Goal: Transaction & Acquisition: Book appointment/travel/reservation

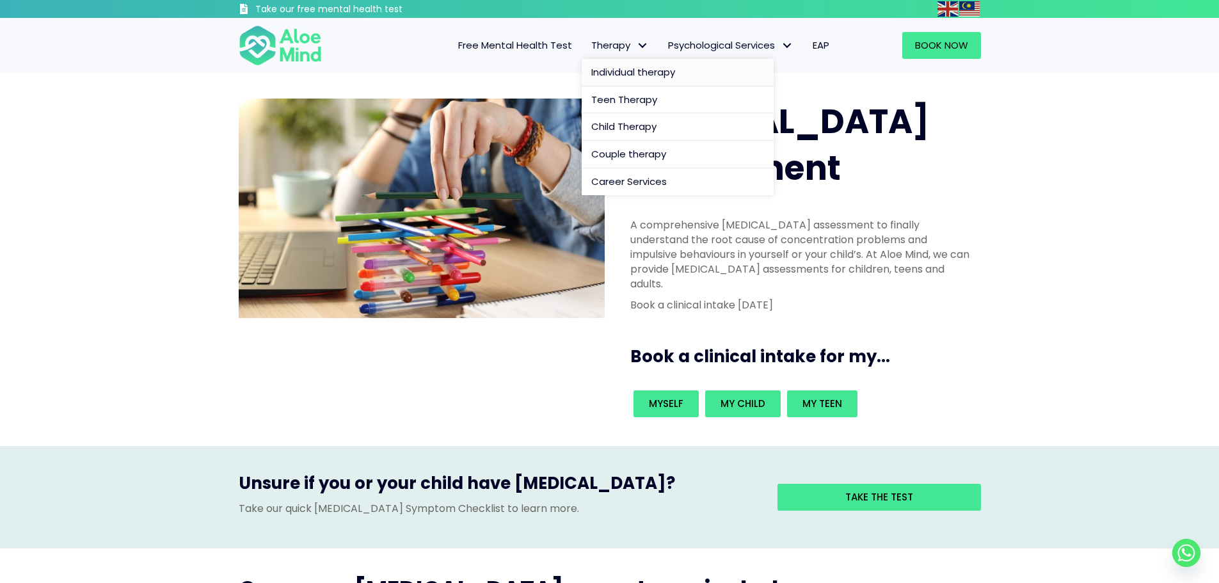
click at [621, 68] on span "Individual therapy" at bounding box center [633, 71] width 84 height 13
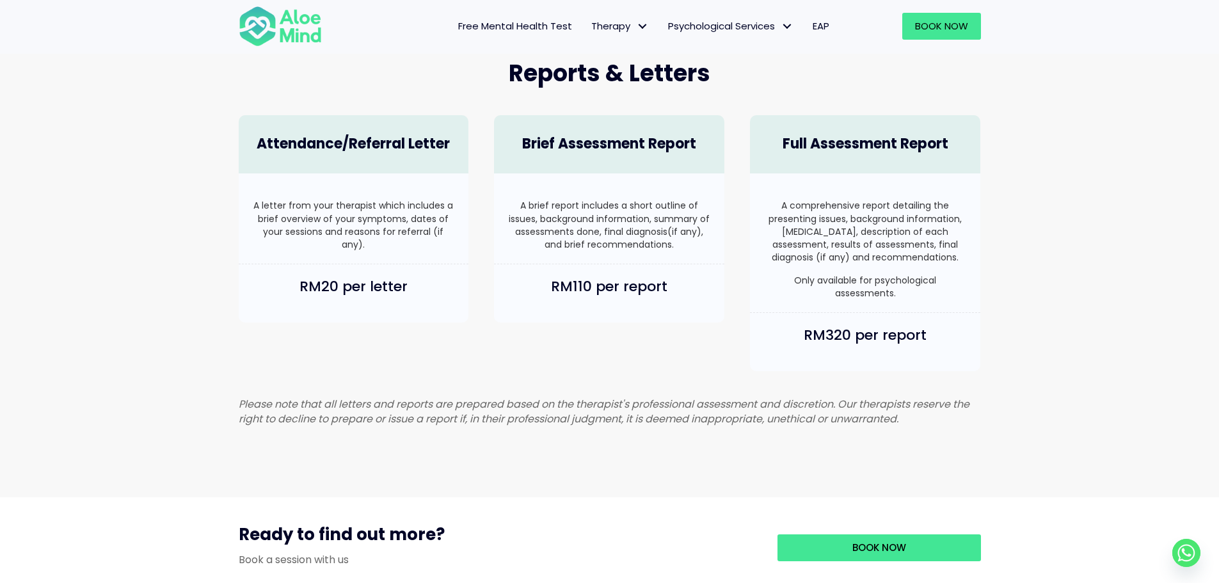
scroll to position [832, 0]
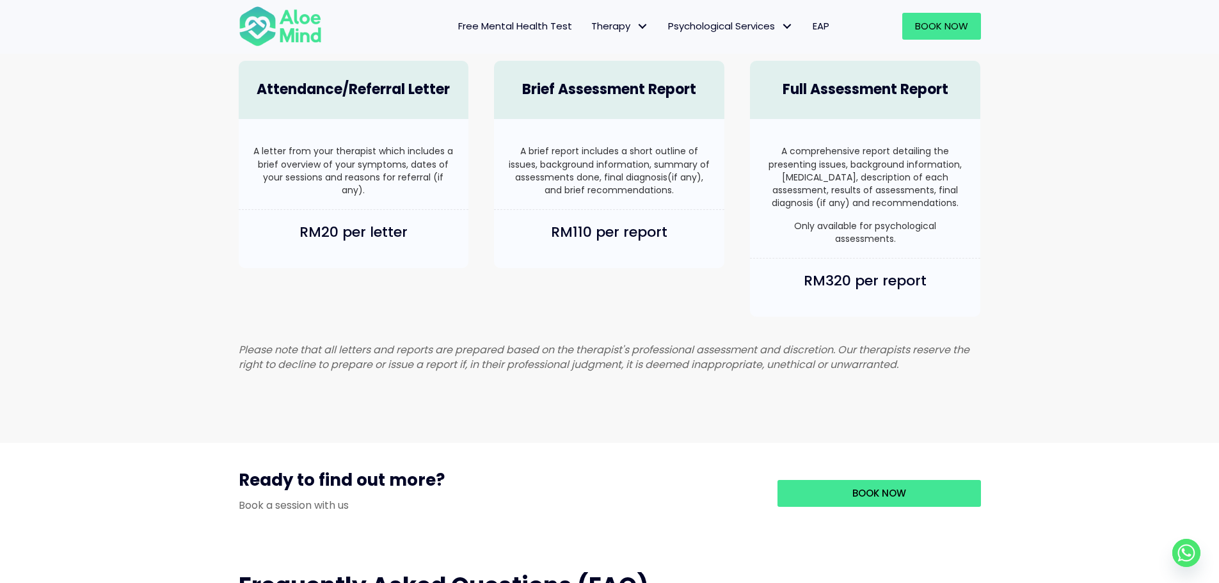
click at [823, 24] on span "EAP" at bounding box center [820, 25] width 17 height 13
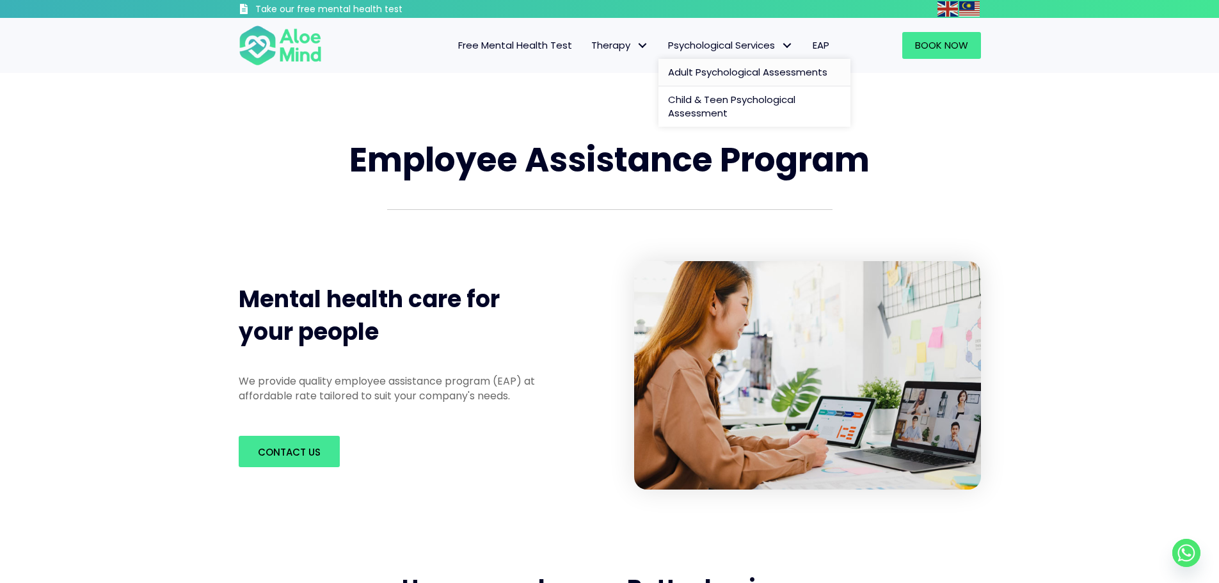
click at [706, 66] on span "Adult Psychological Assessments" at bounding box center [747, 71] width 159 height 13
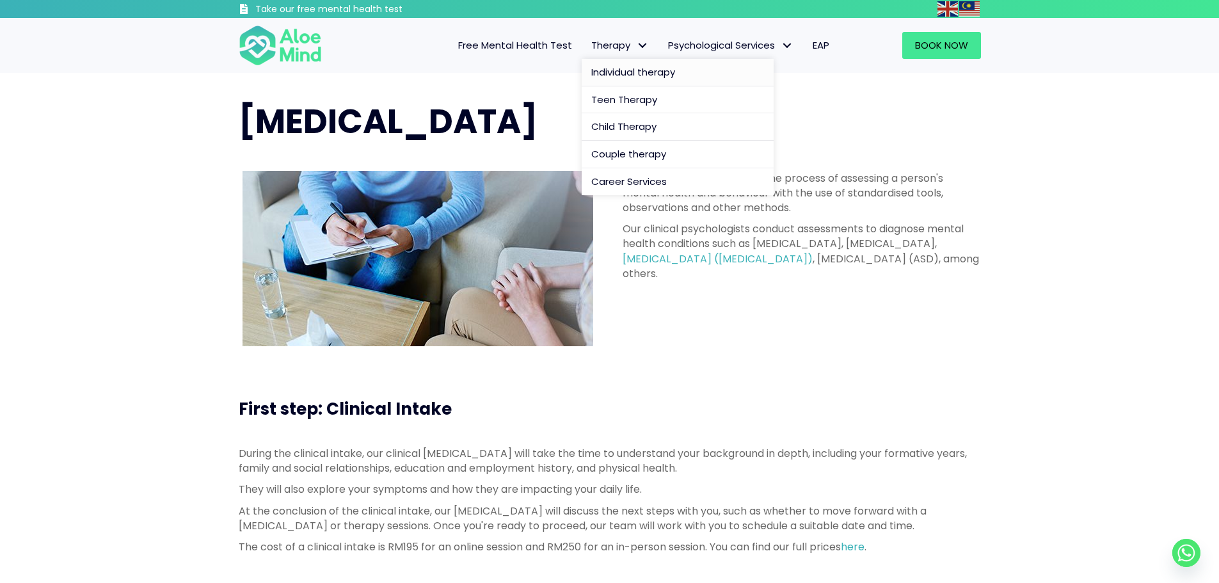
click at [633, 68] on span "Individual therapy" at bounding box center [633, 71] width 84 height 13
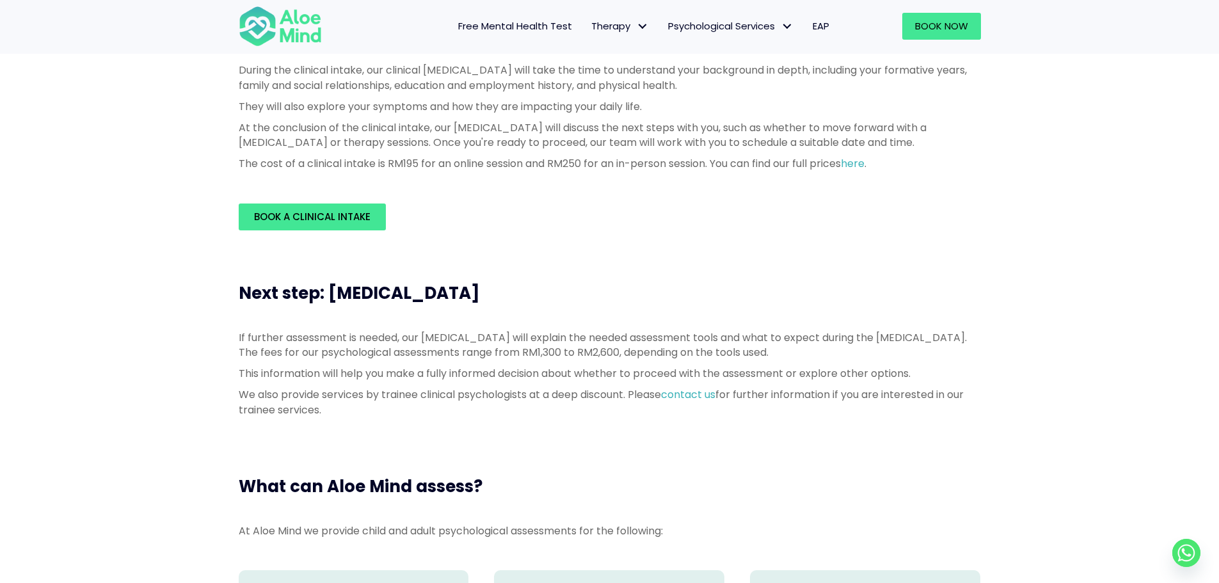
scroll to position [384, 0]
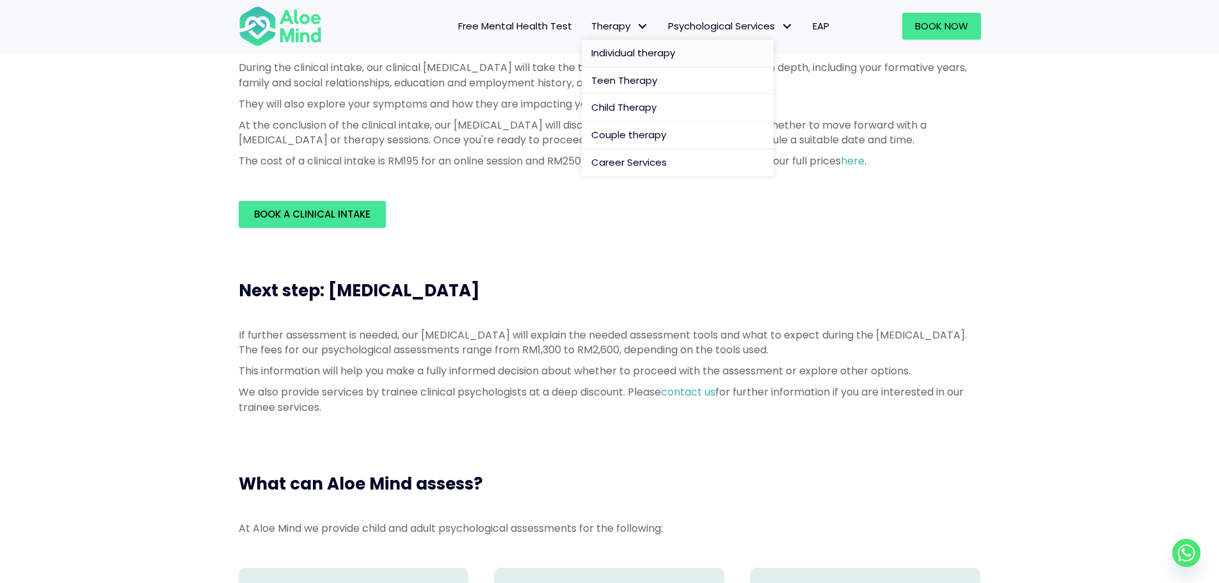
click at [626, 61] on link "Individual therapy" at bounding box center [678, 54] width 192 height 28
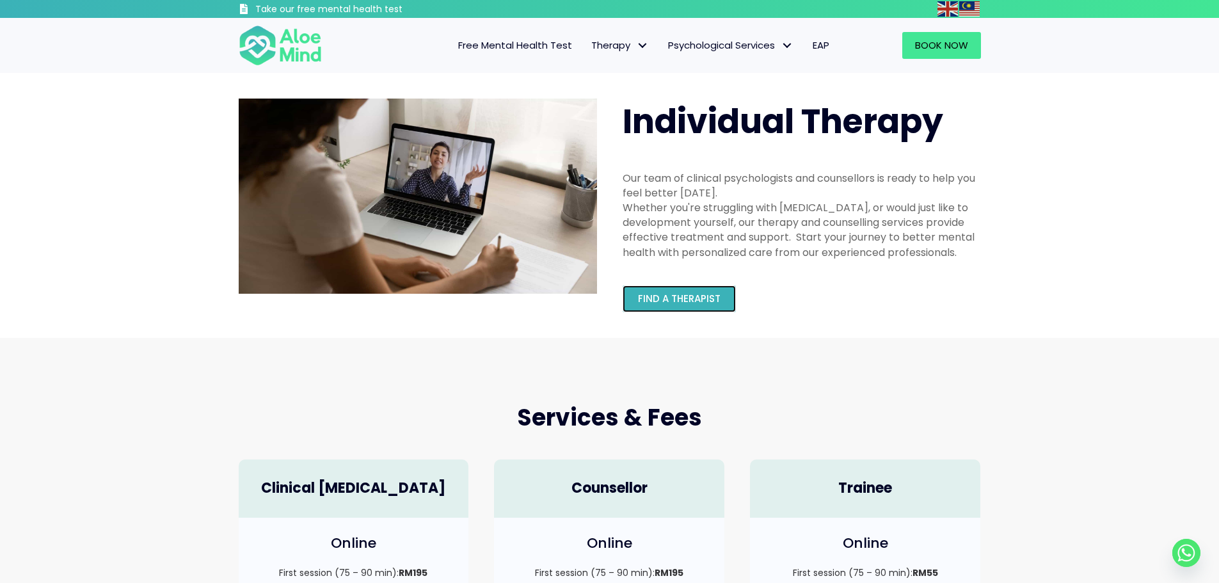
click at [658, 309] on link "Find a therapist" at bounding box center [678, 298] width 113 height 27
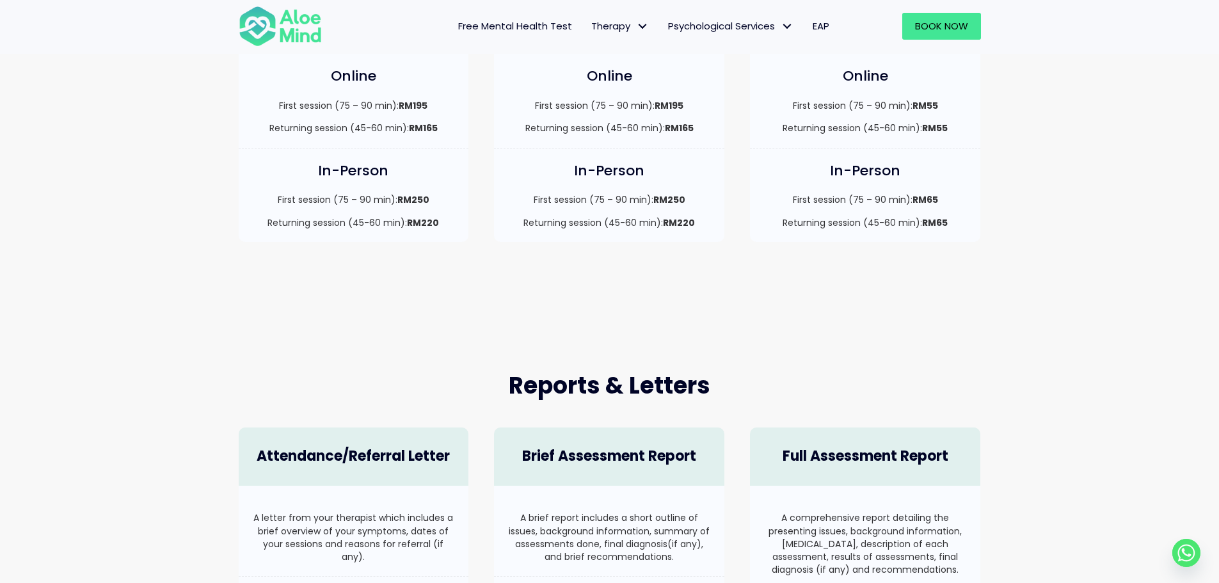
scroll to position [448, 0]
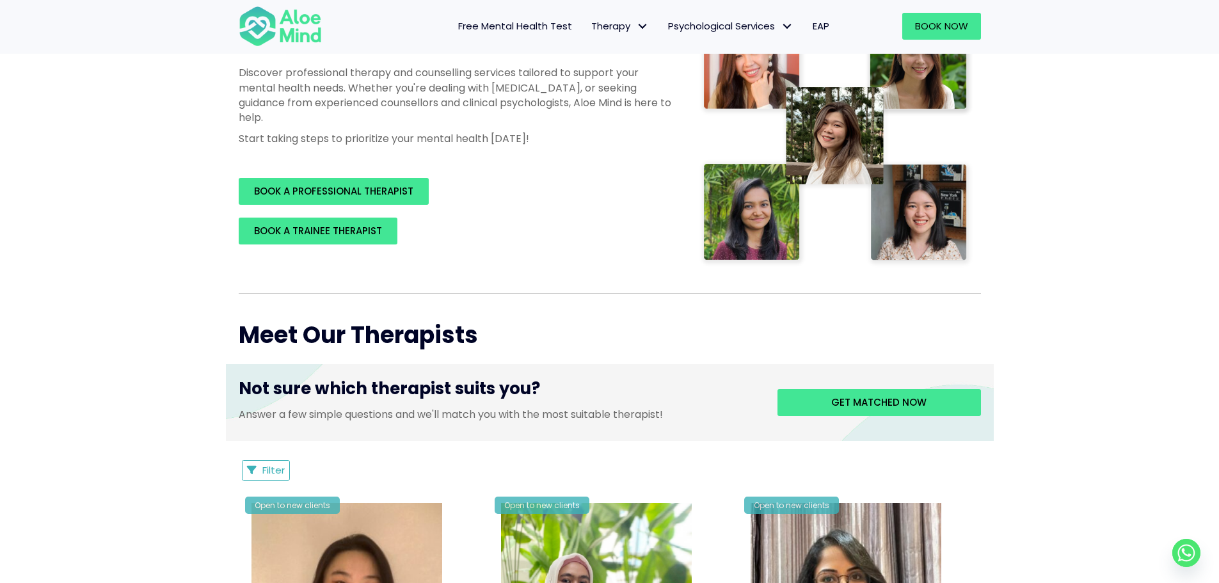
scroll to position [256, 0]
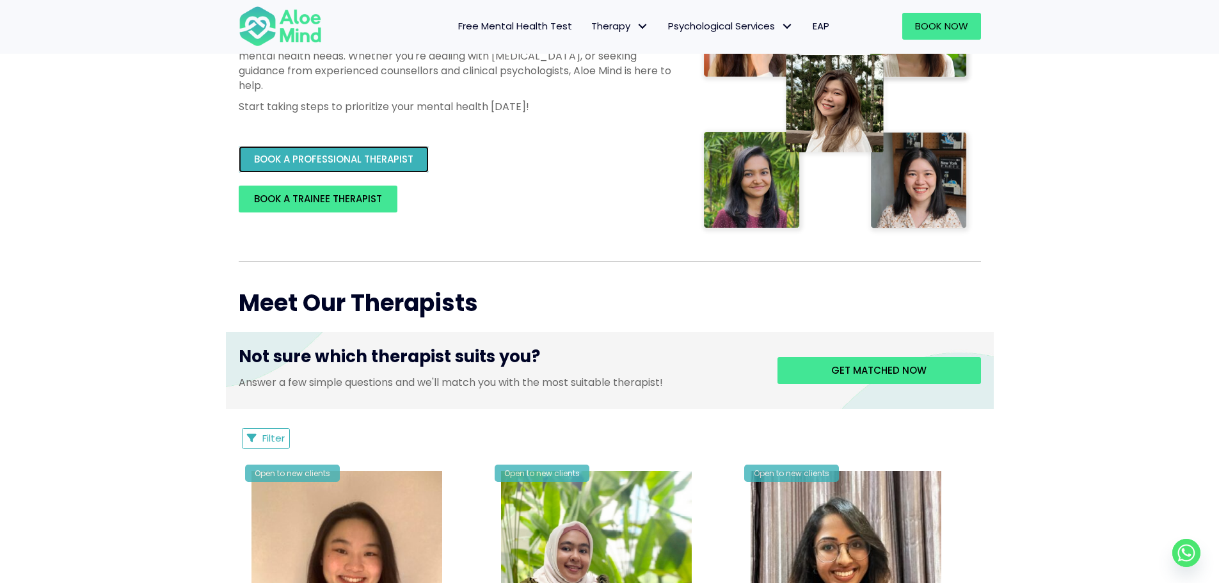
click at [317, 165] on span "BOOK A PROFESSIONAL THERAPIST" at bounding box center [333, 158] width 159 height 13
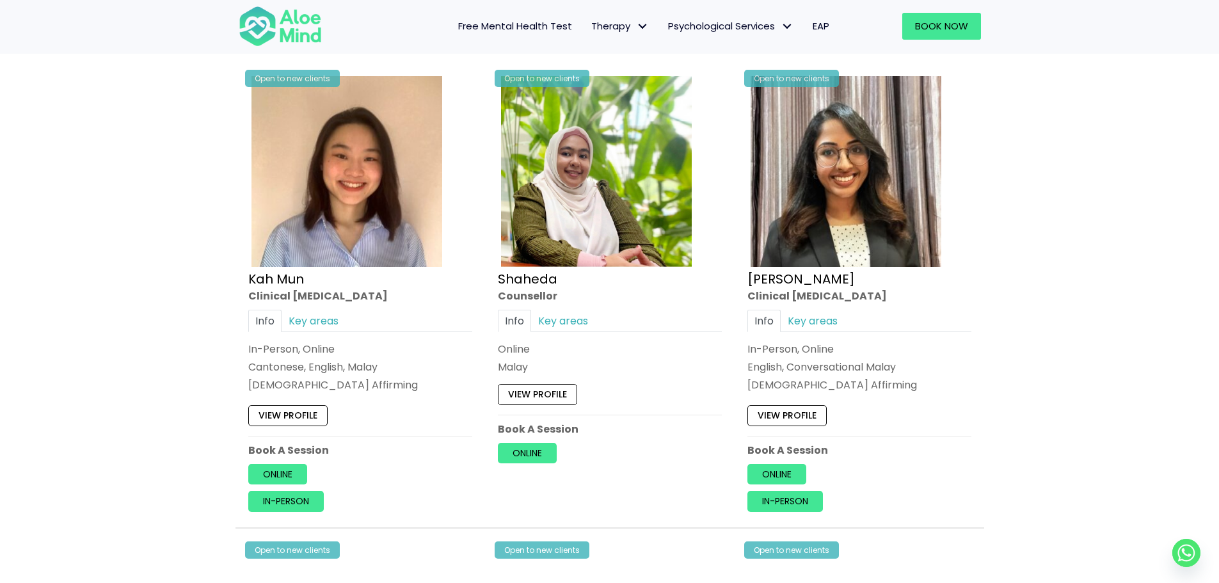
scroll to position [768, 0]
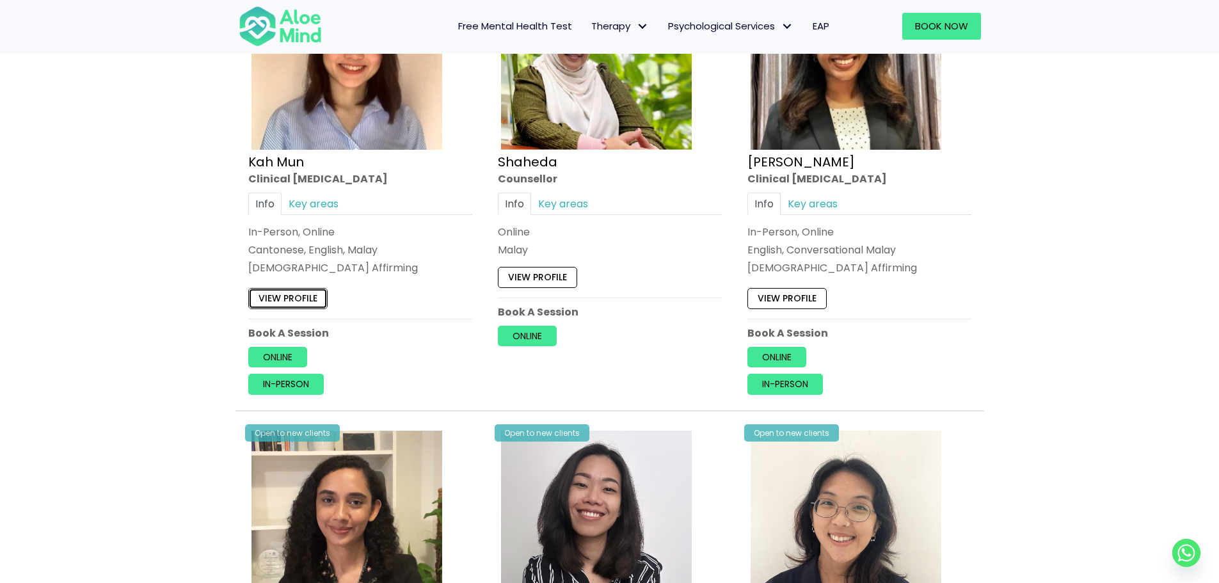
click at [284, 303] on link "View profile" at bounding box center [287, 298] width 79 height 20
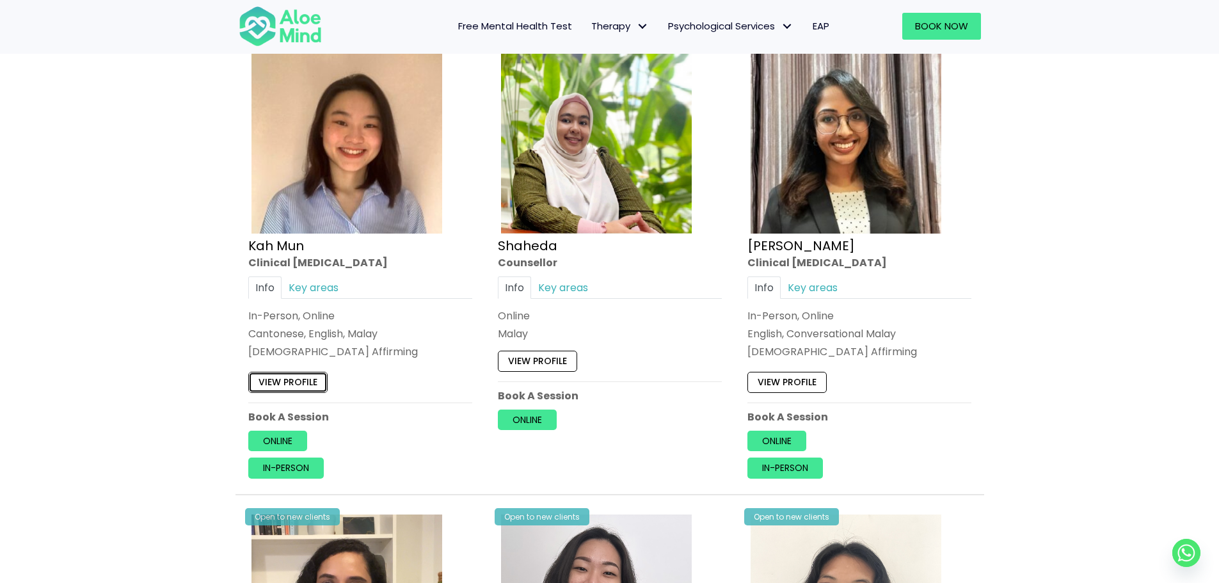
scroll to position [704, 0]
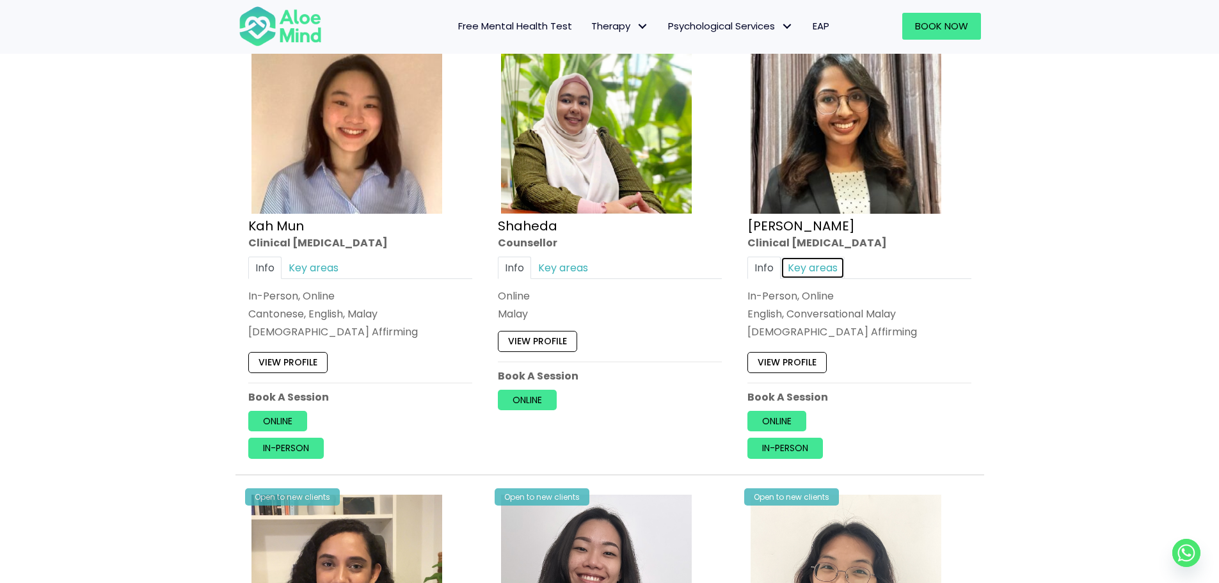
click at [806, 273] on link "Key areas" at bounding box center [812, 268] width 64 height 22
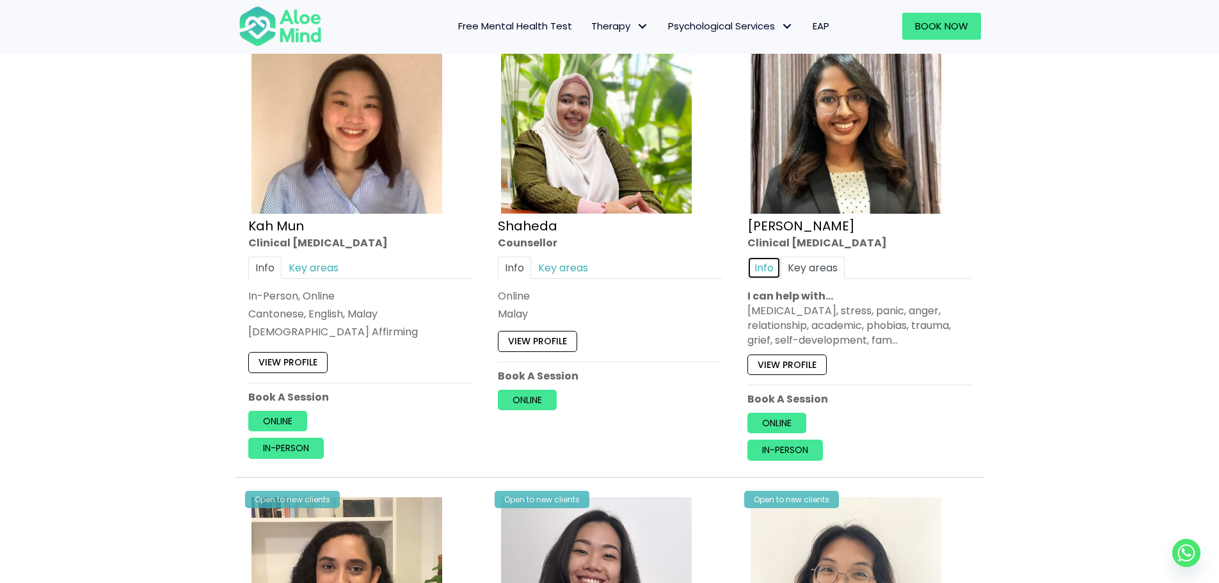
click at [767, 273] on link "Info" at bounding box center [763, 268] width 33 height 22
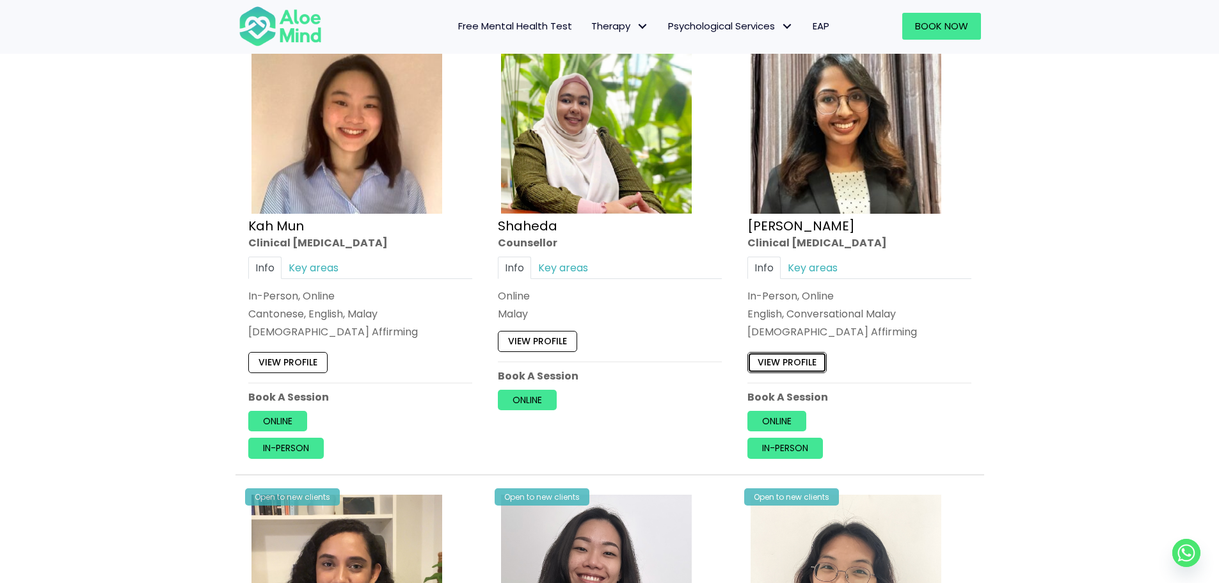
click at [769, 360] on link "View profile" at bounding box center [786, 362] width 79 height 20
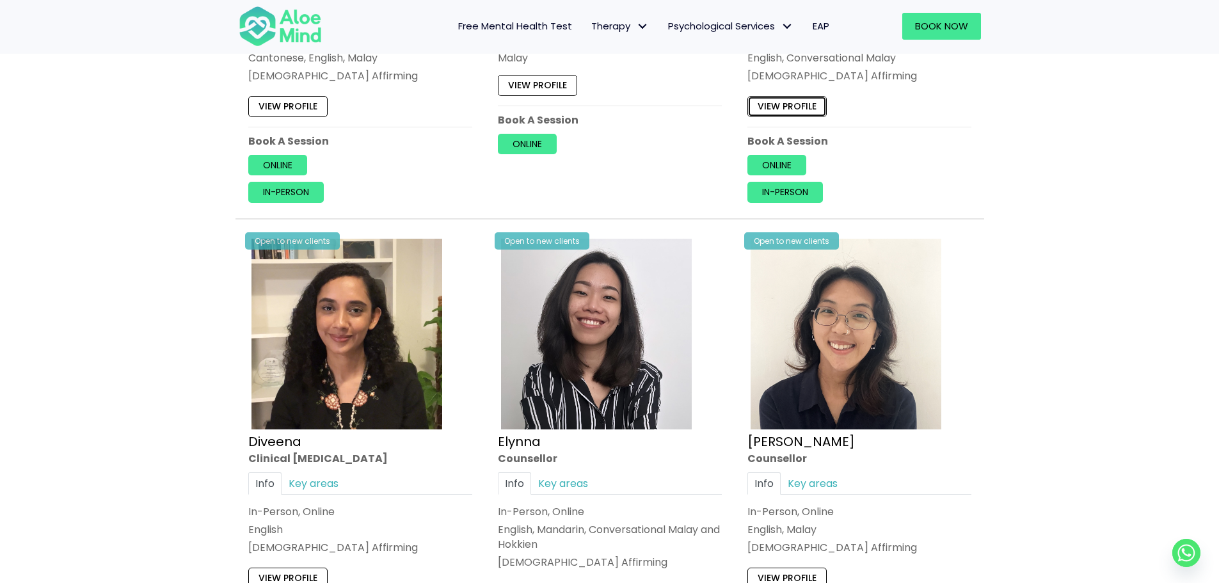
scroll to position [1088, 0]
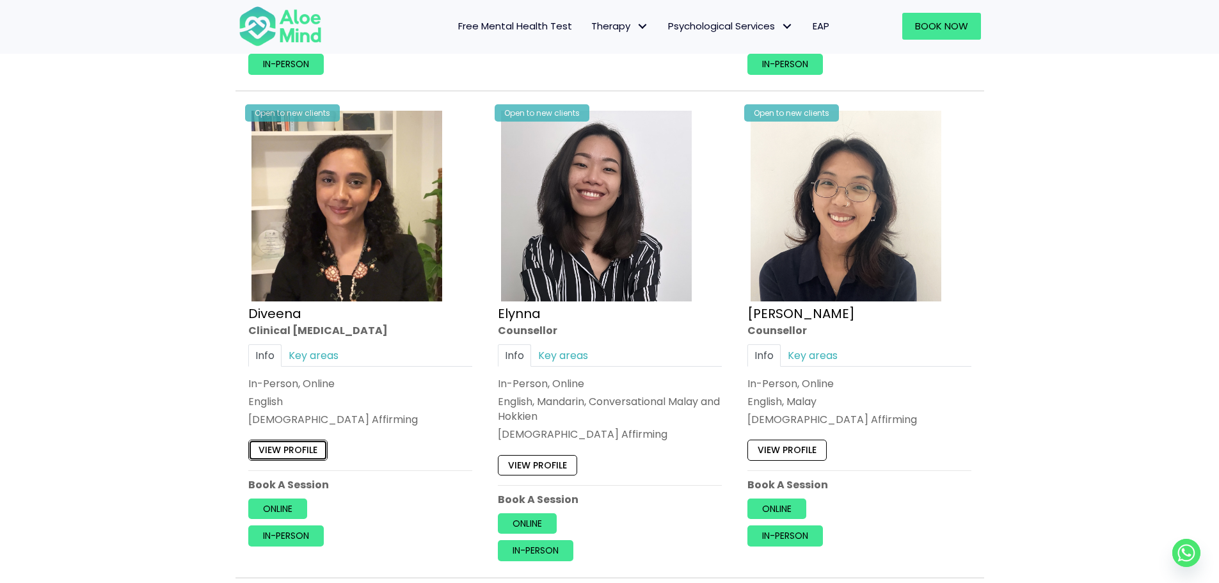
click at [313, 452] on link "View profile" at bounding box center [287, 450] width 79 height 20
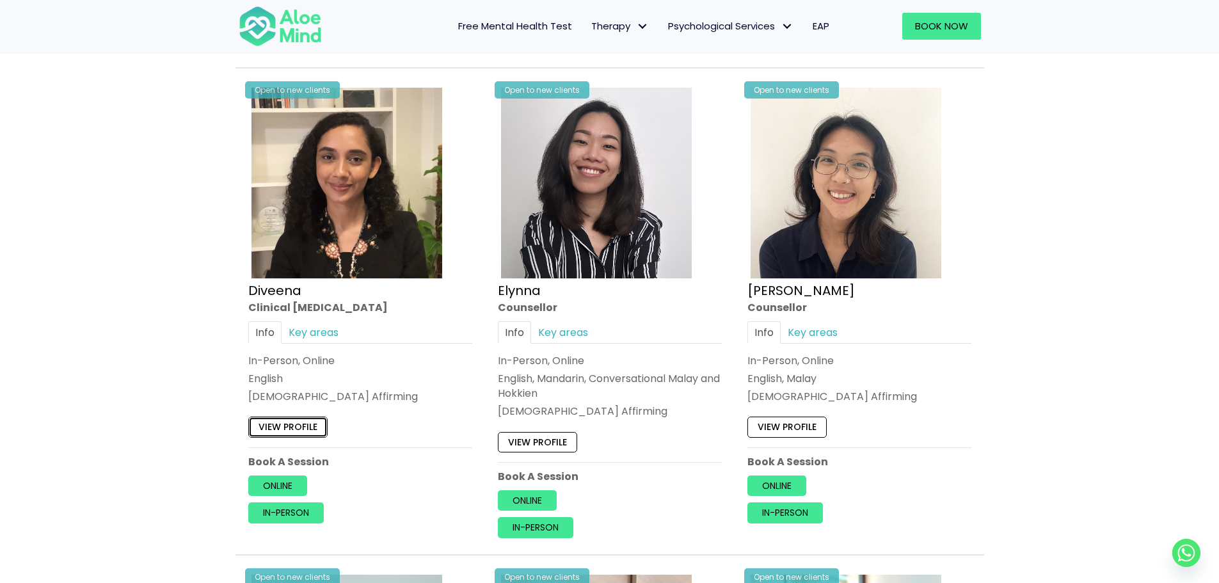
scroll to position [1152, 0]
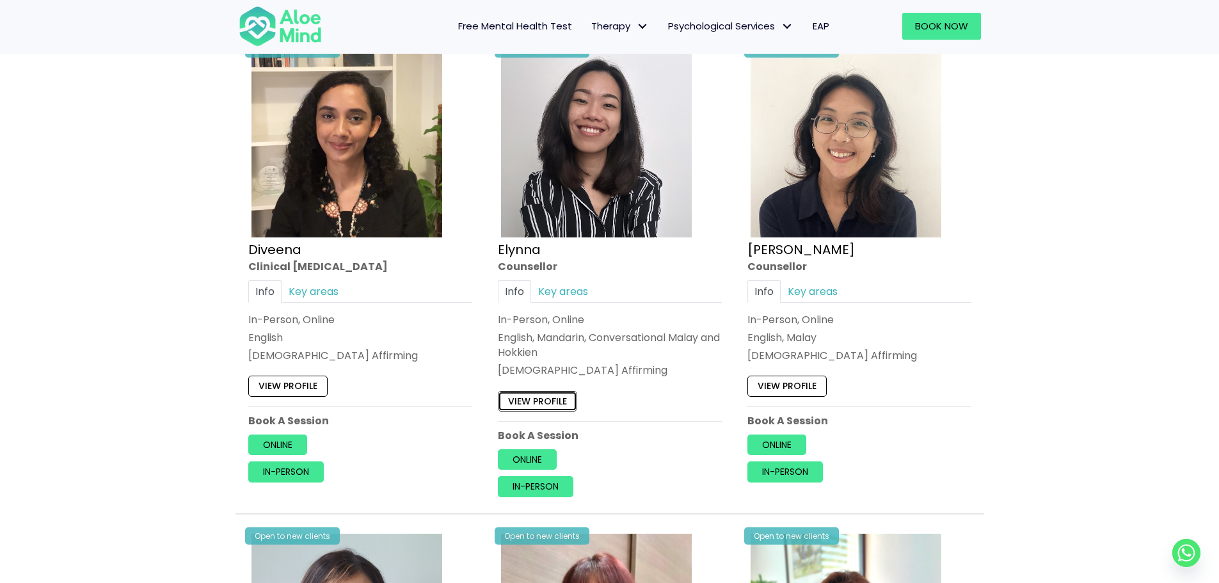
click at [534, 395] on link "View profile" at bounding box center [537, 401] width 79 height 20
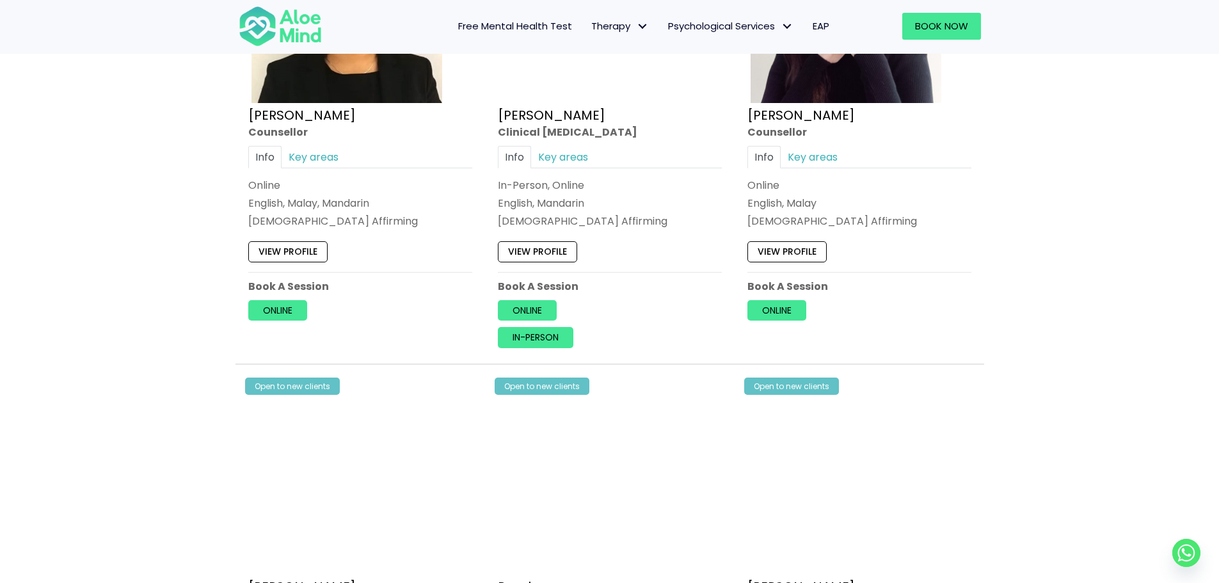
scroll to position [2239, 0]
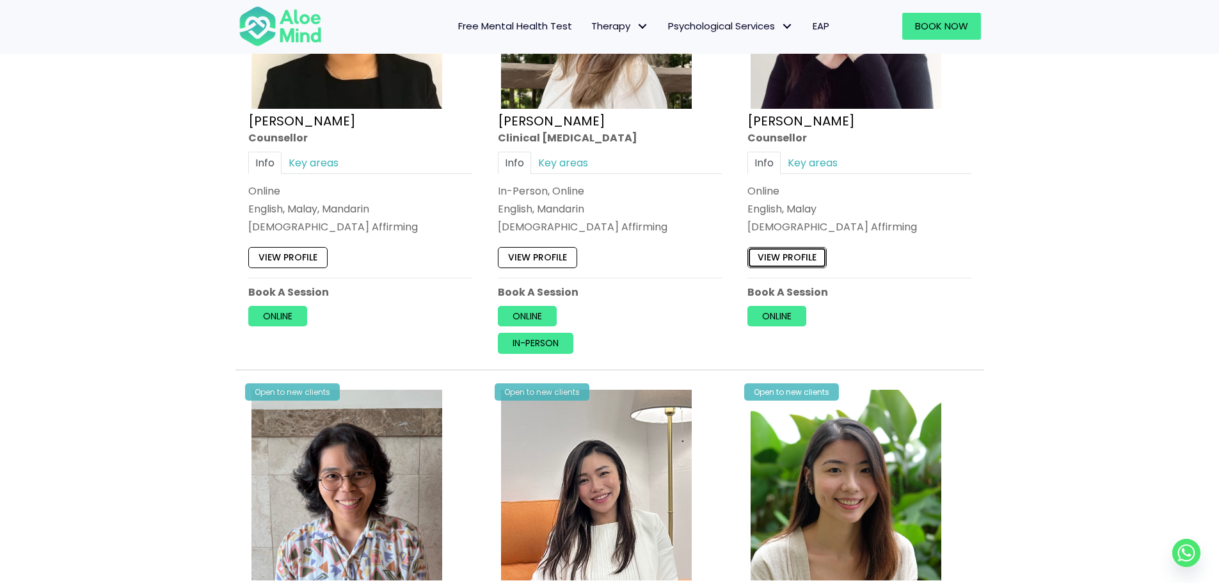
click at [795, 257] on link "View profile" at bounding box center [786, 257] width 79 height 20
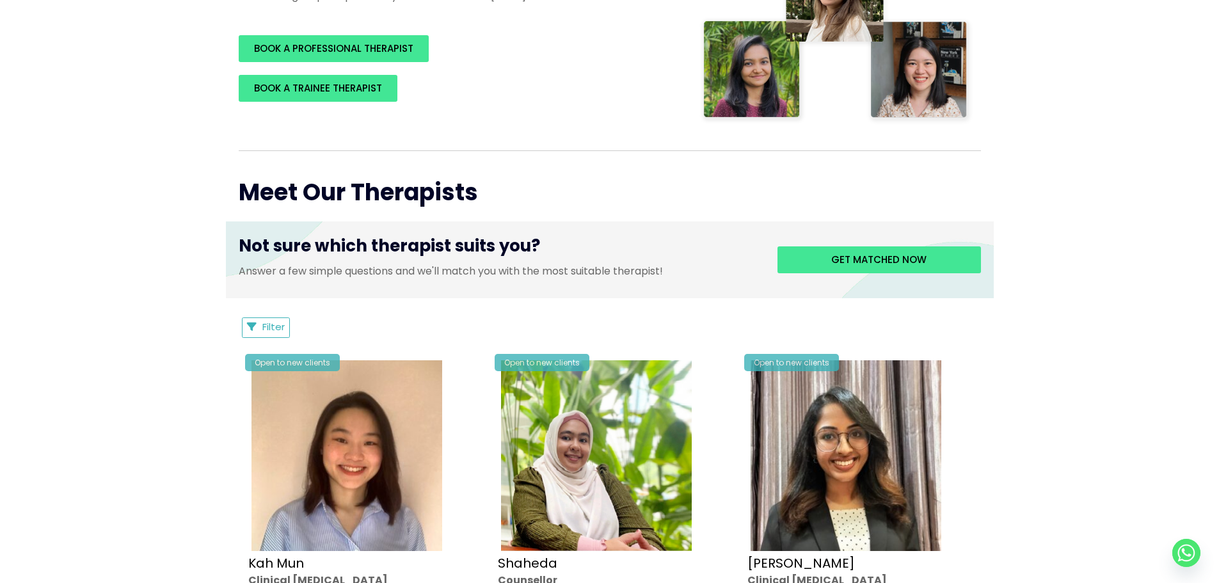
scroll to position [0, 0]
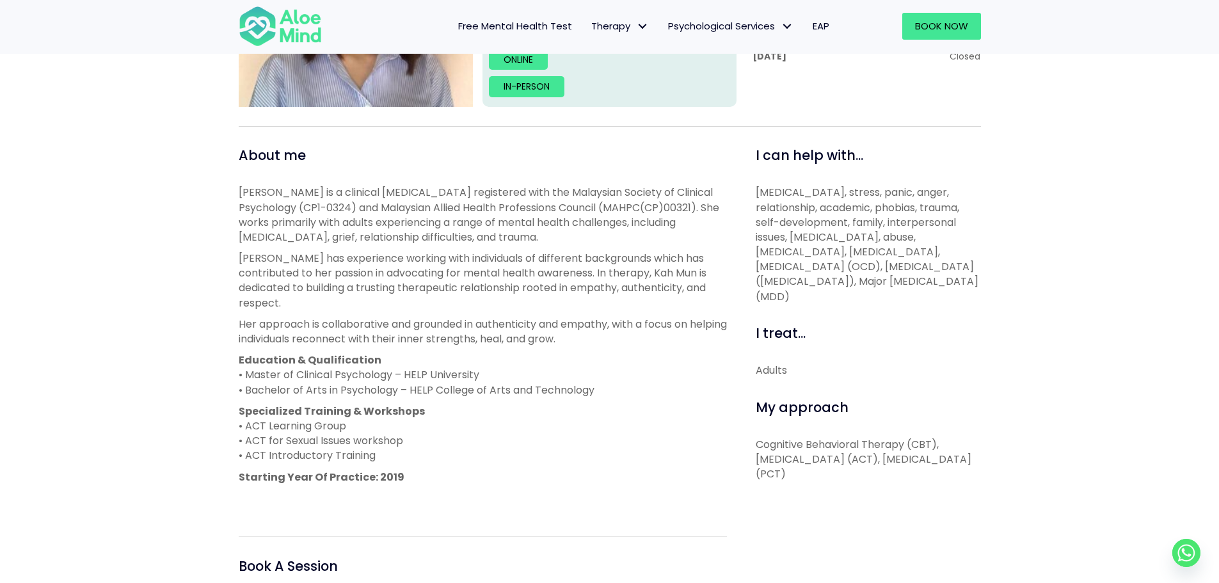
scroll to position [384, 0]
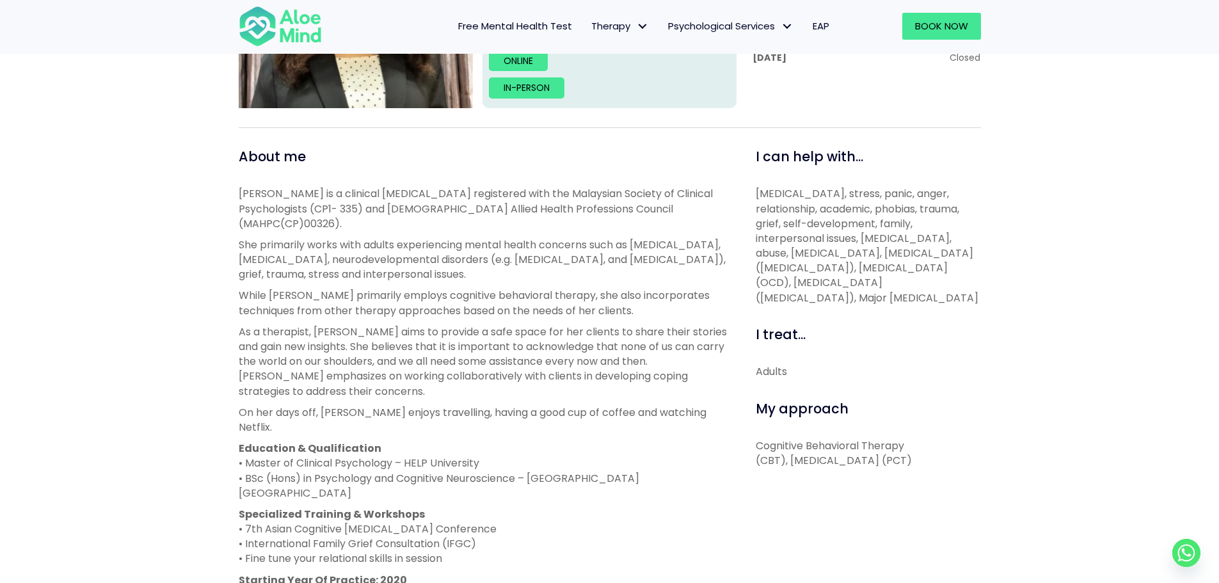
scroll to position [384, 0]
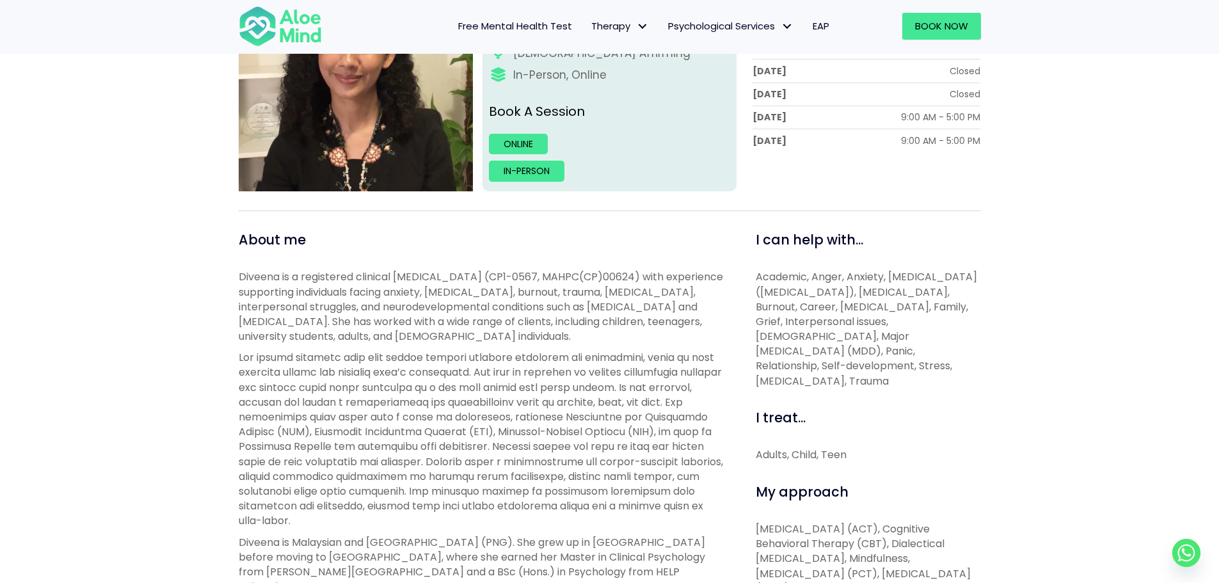
scroll to position [256, 0]
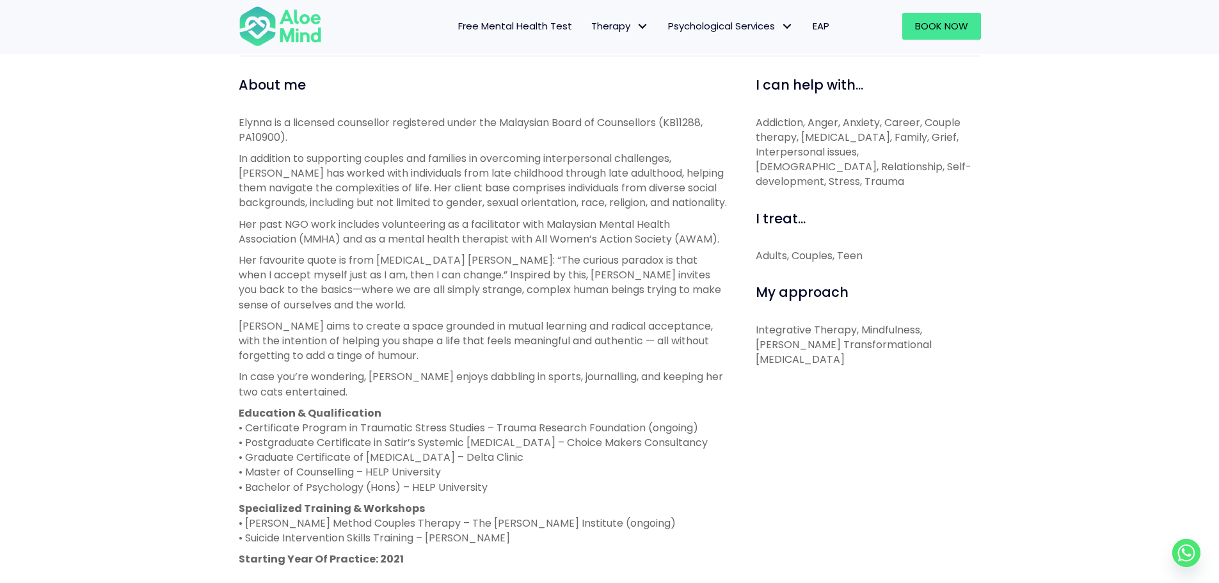
scroll to position [448, 0]
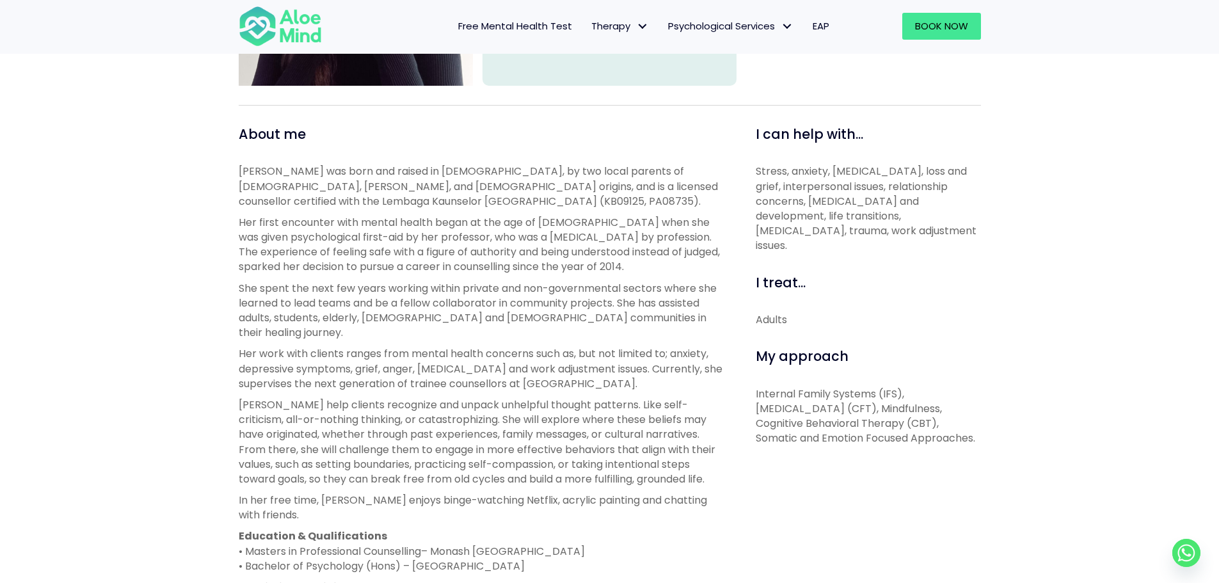
scroll to position [448, 0]
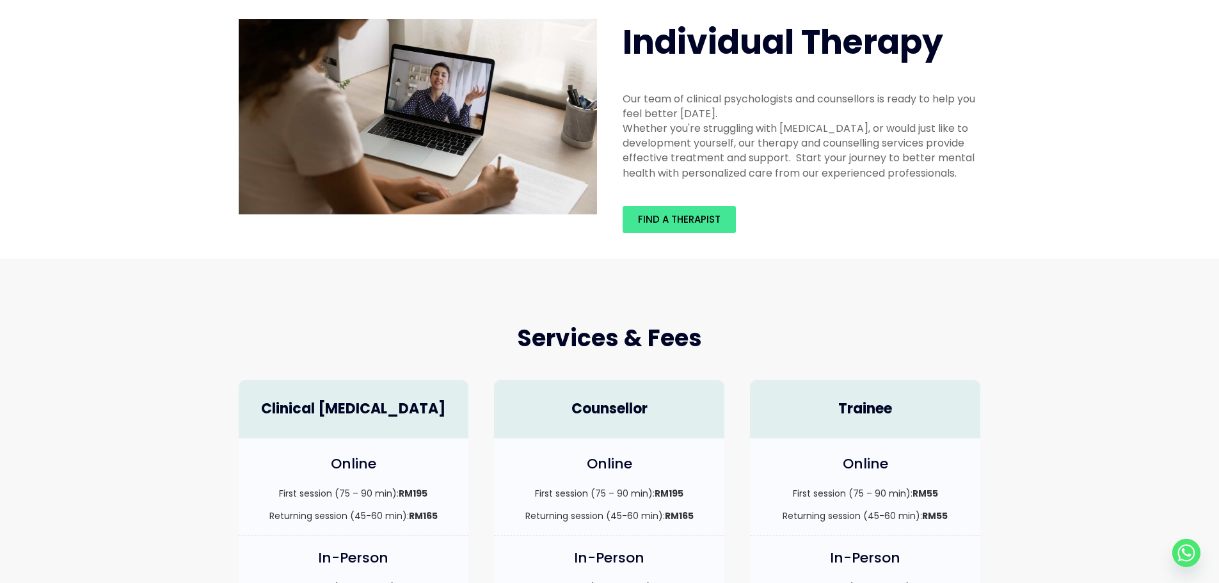
scroll to position [192, 0]
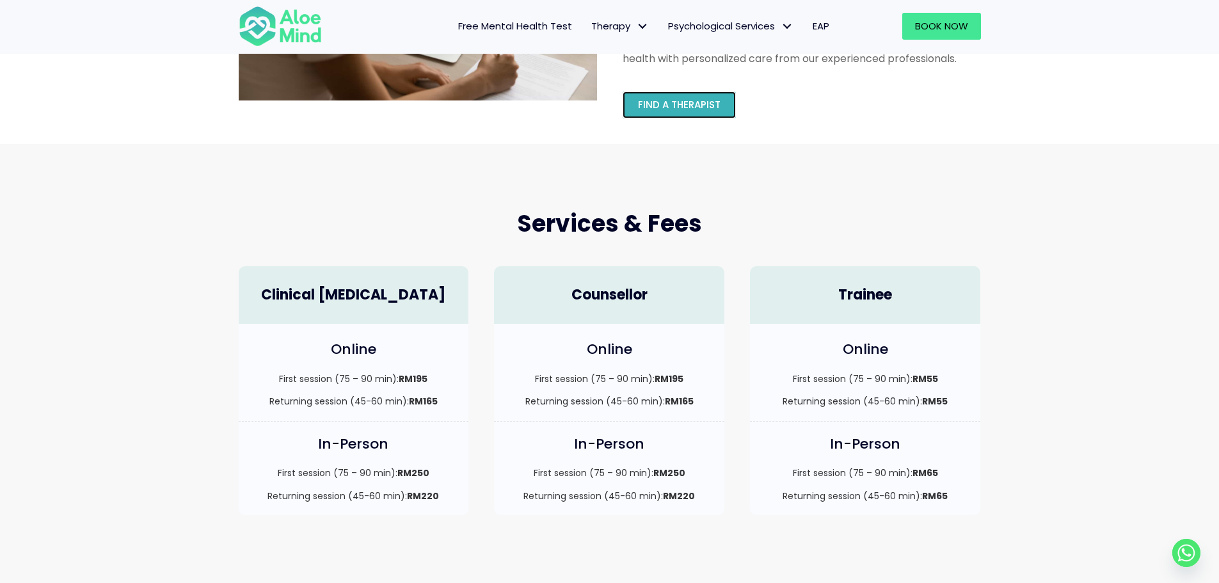
click at [677, 97] on link "Find a therapist" at bounding box center [678, 104] width 113 height 27
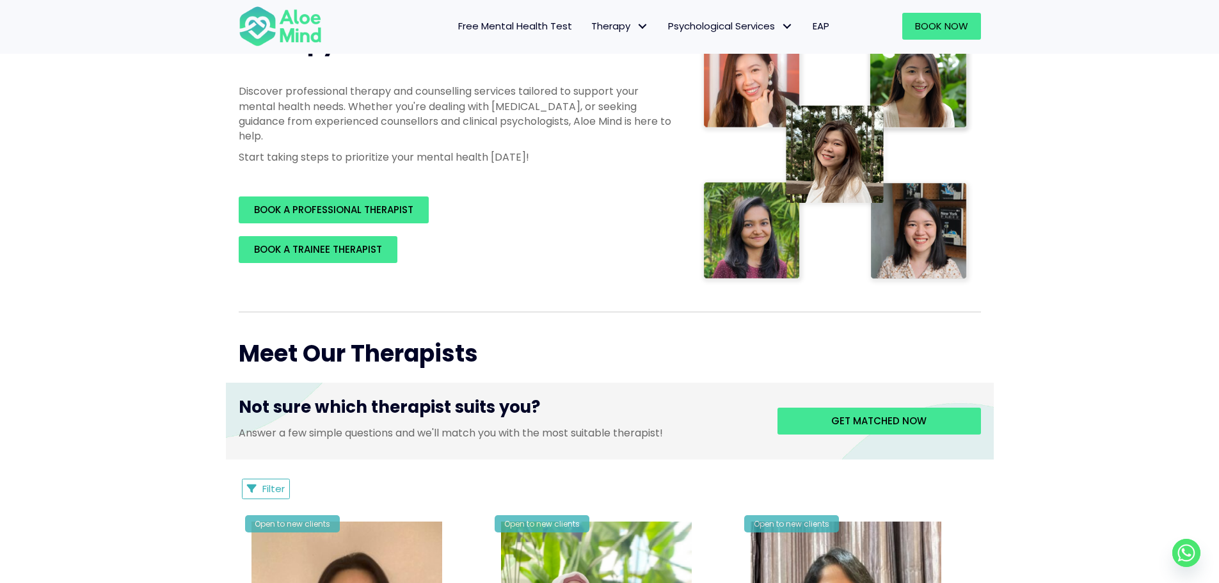
scroll to position [320, 0]
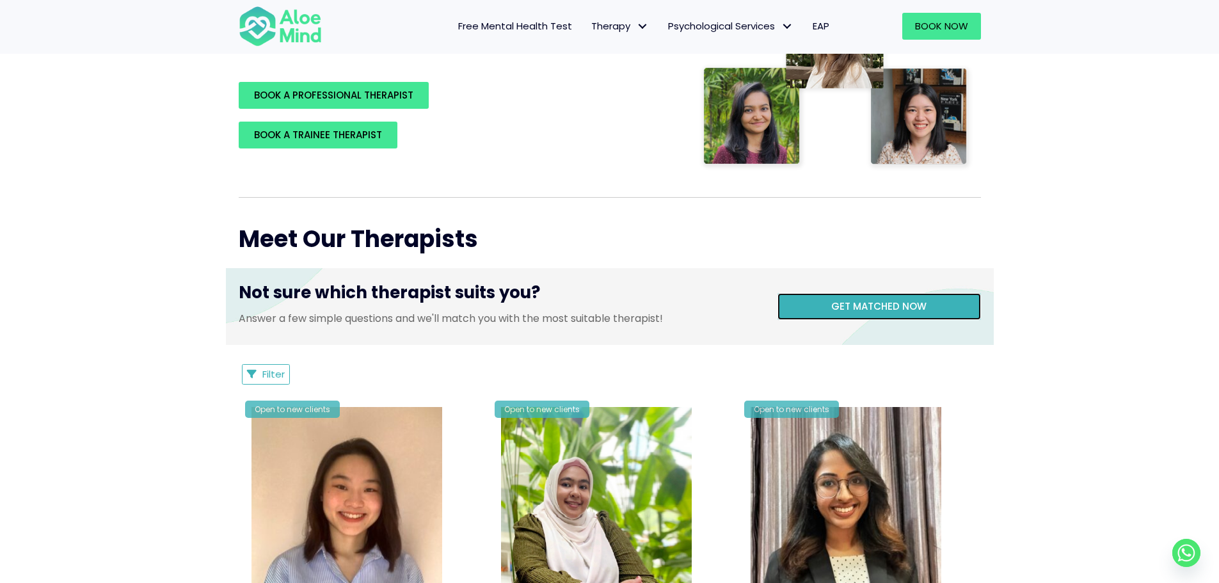
click at [825, 296] on link "Get matched now" at bounding box center [878, 306] width 203 height 27
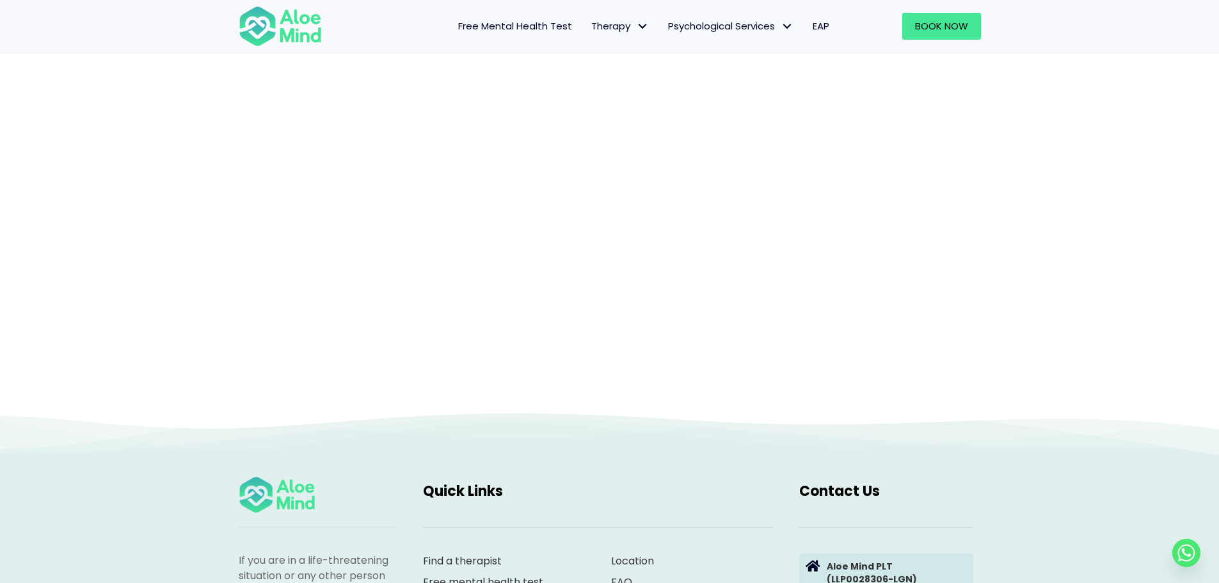
scroll to position [132, 0]
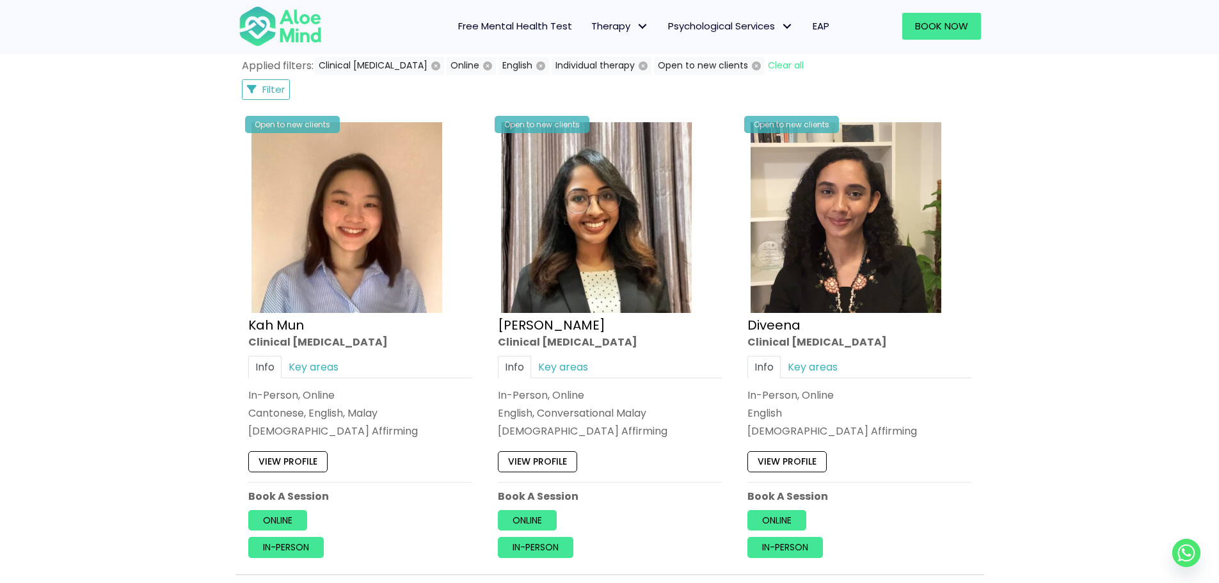
scroll to position [704, 0]
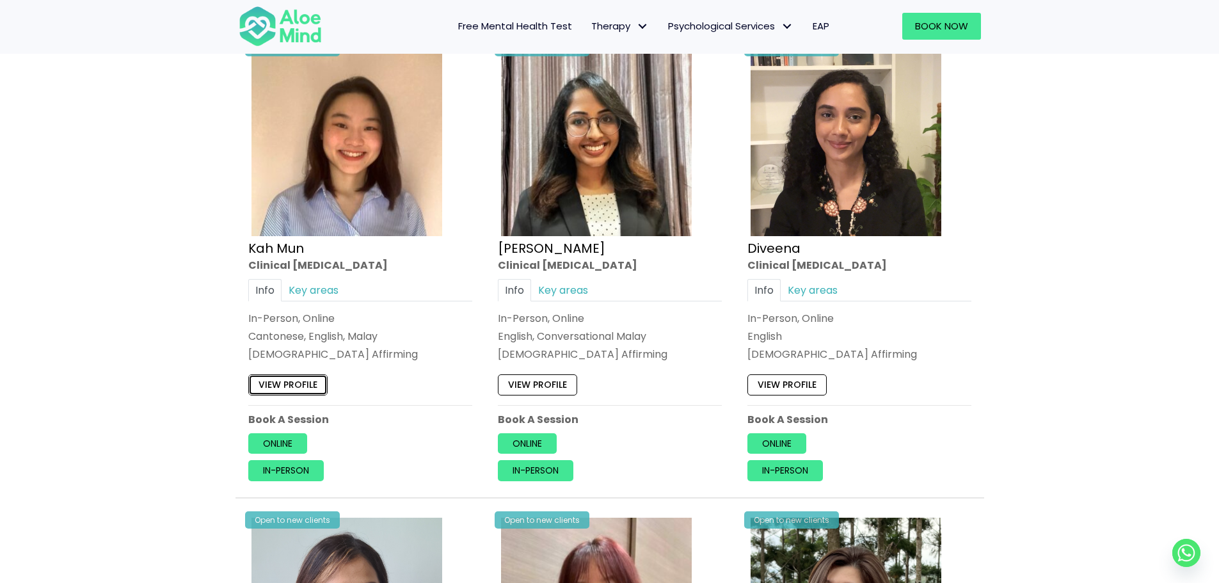
click at [299, 386] on link "View profile" at bounding box center [287, 385] width 79 height 20
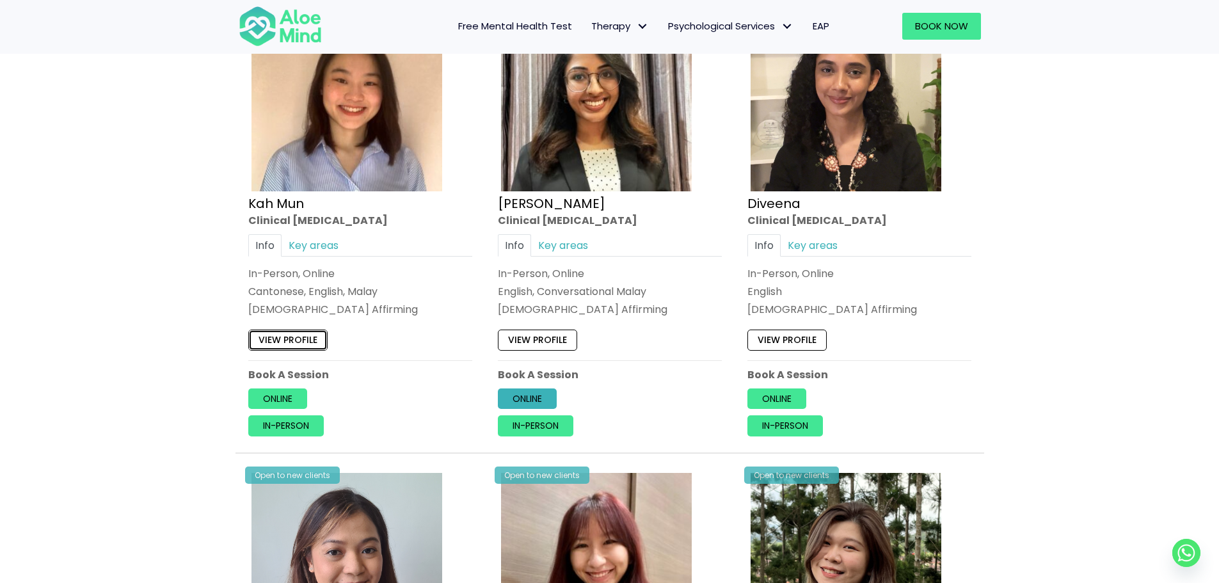
scroll to position [768, 0]
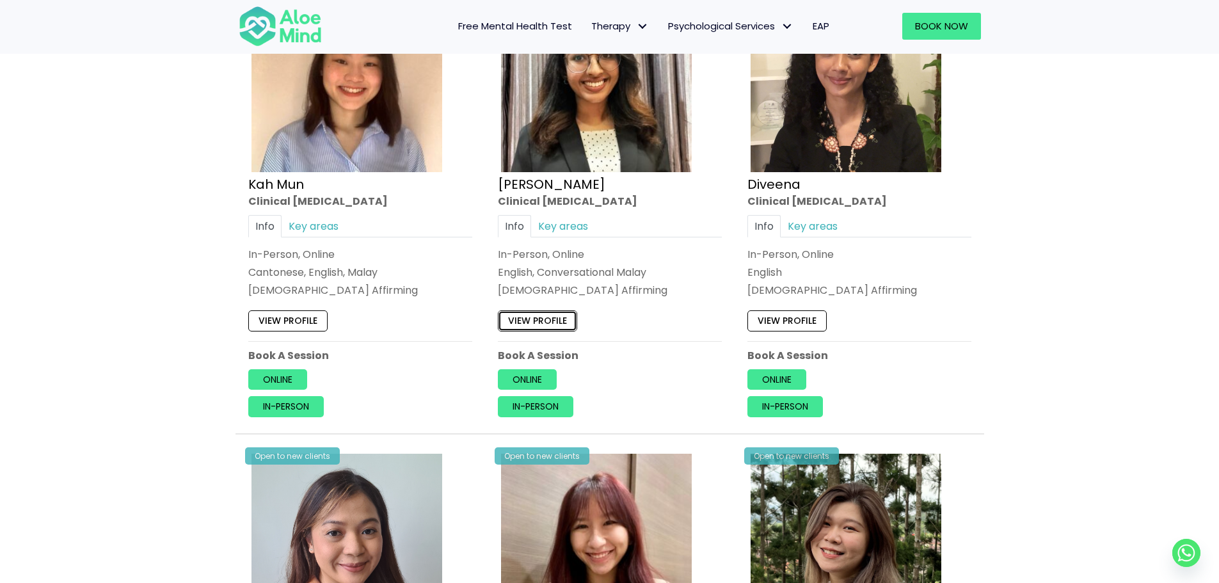
click at [562, 320] on link "View profile" at bounding box center [537, 321] width 79 height 20
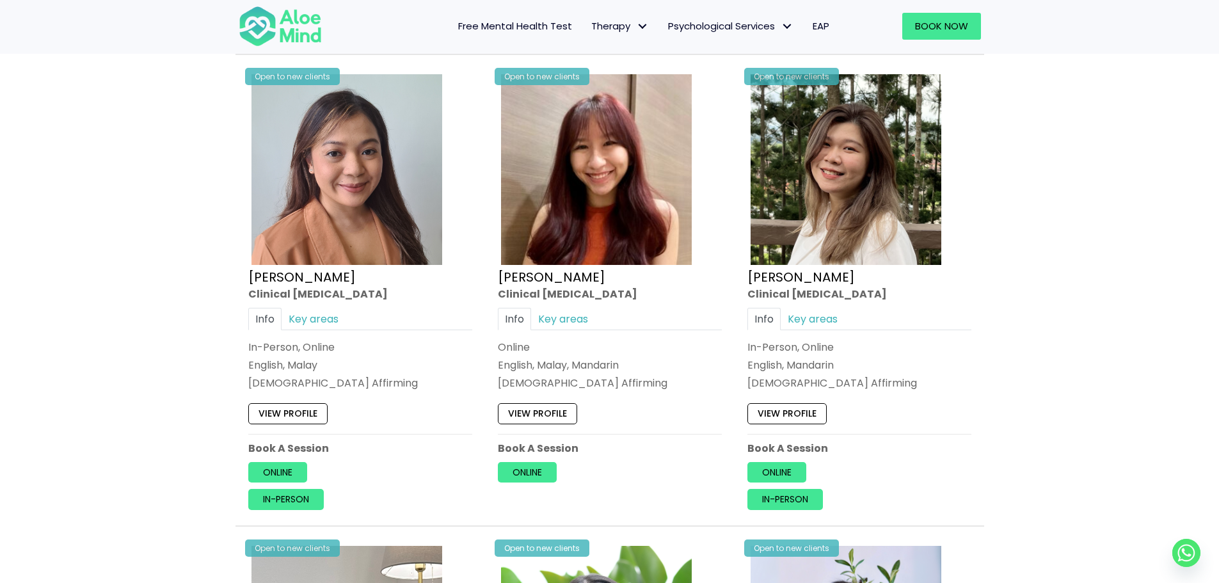
scroll to position [1152, 0]
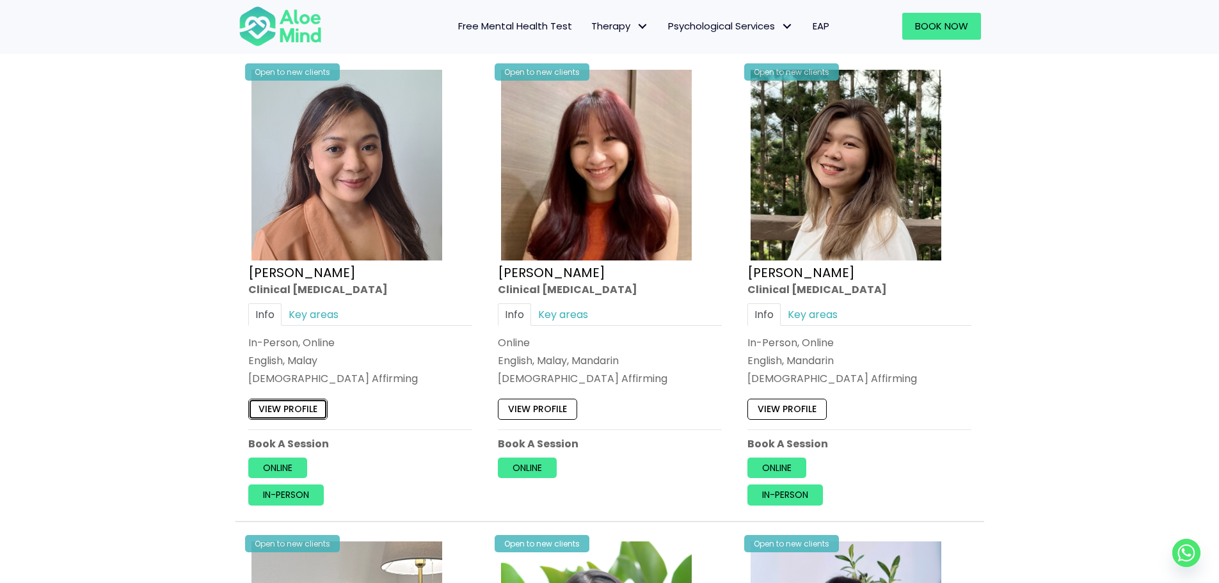
click at [296, 409] on link "View profile" at bounding box center [287, 409] width 79 height 20
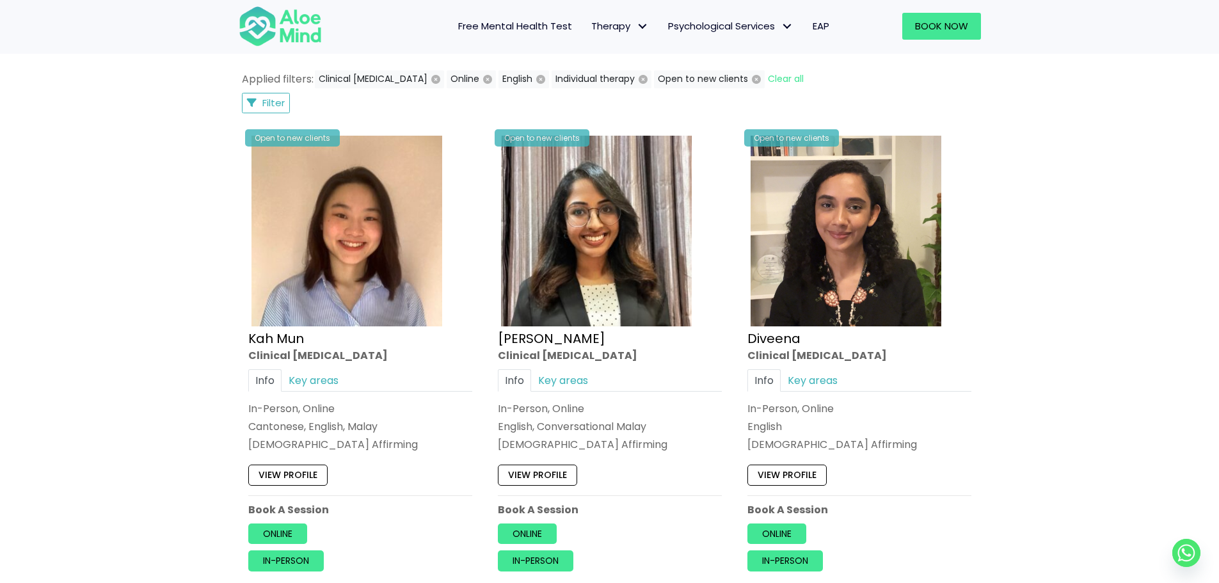
scroll to position [576, 0]
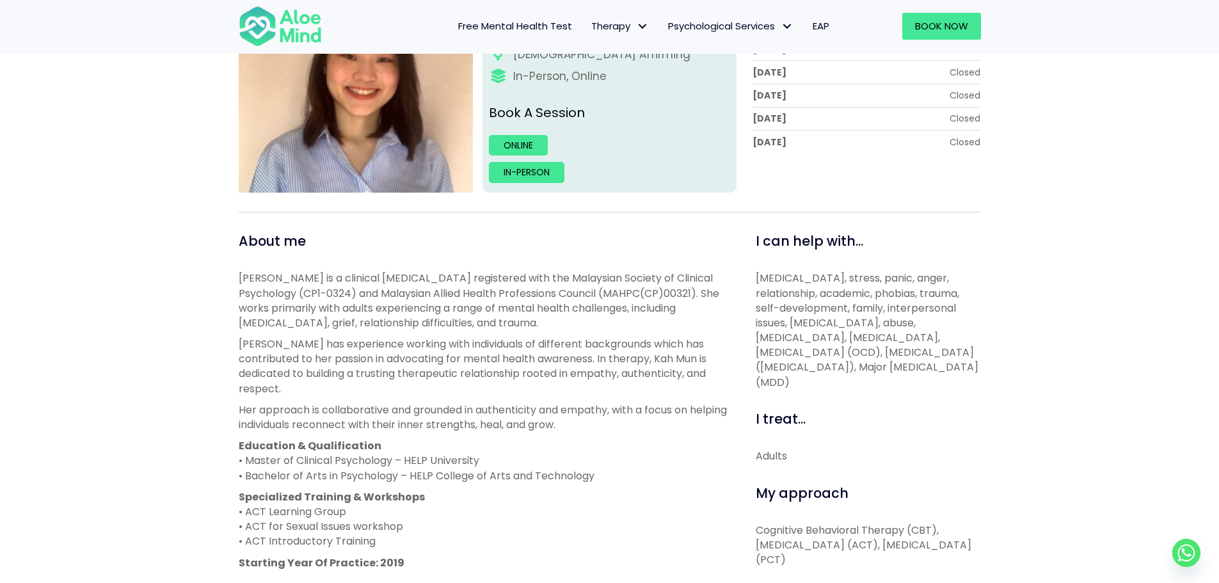
scroll to position [256, 0]
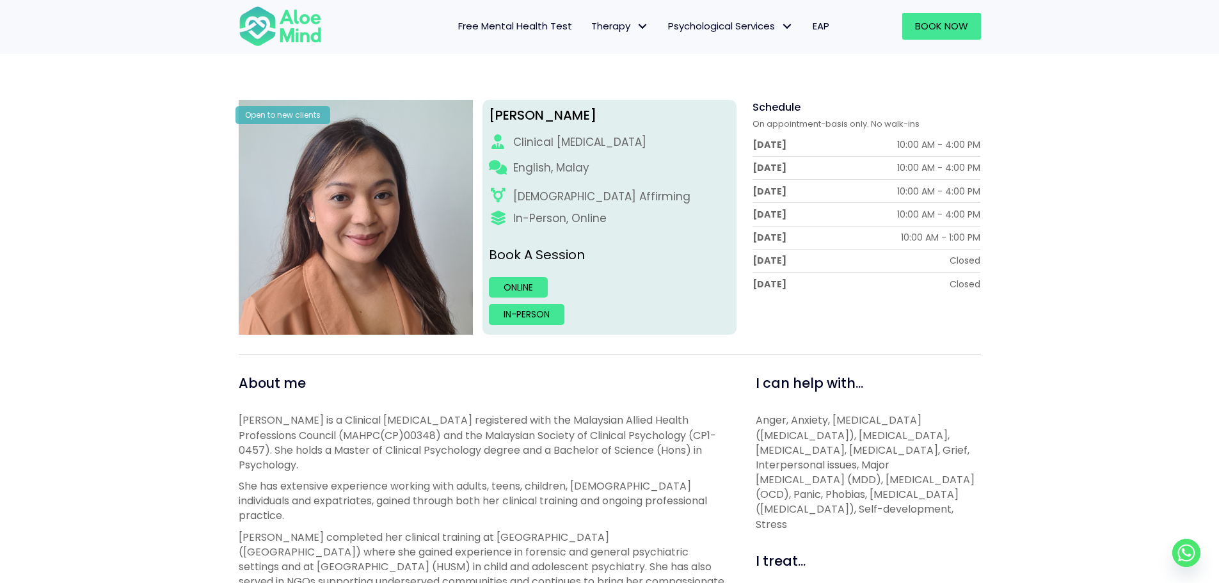
scroll to position [128, 0]
